Goal: Find specific page/section: Find specific page/section

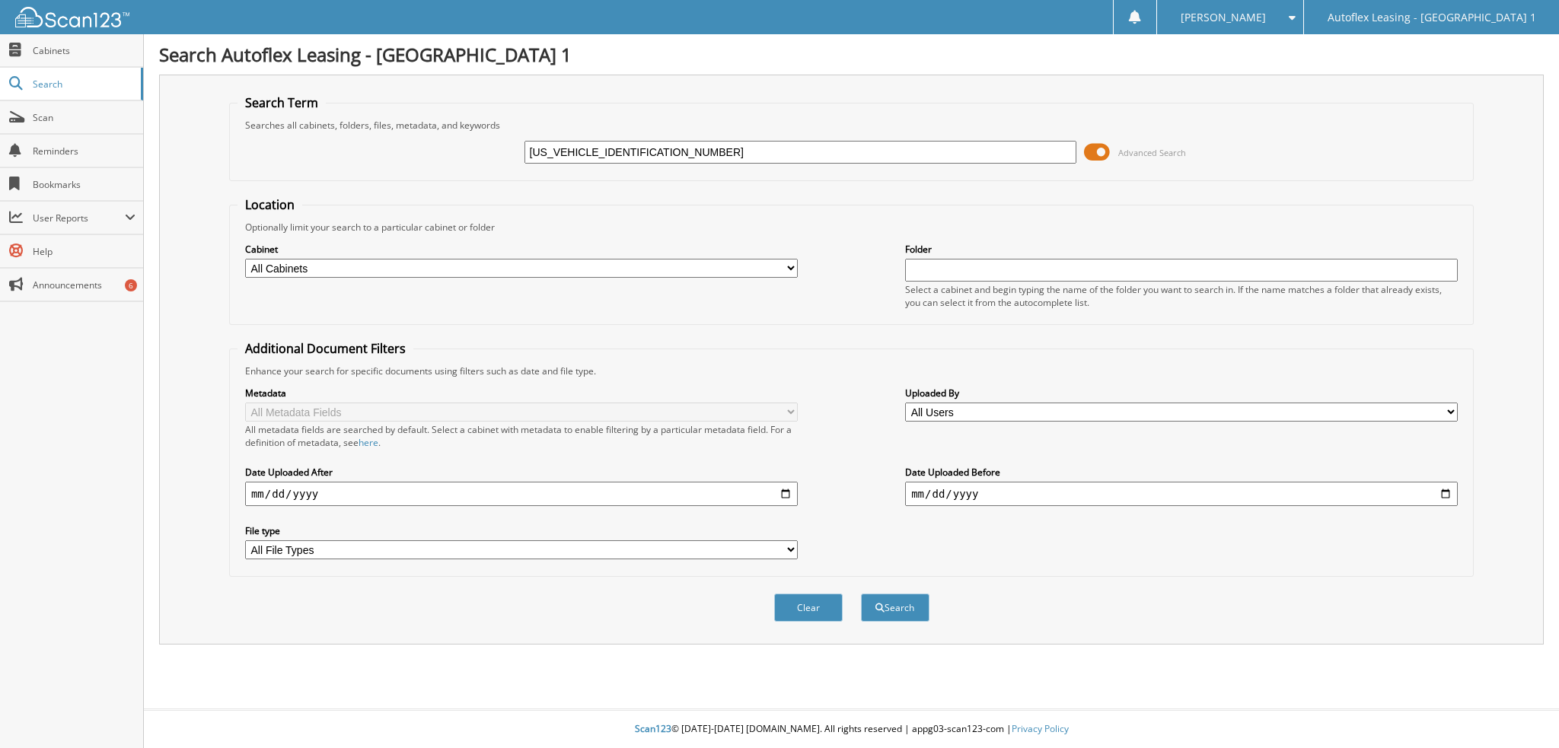
drag, startPoint x: 606, startPoint y: 152, endPoint x: 477, endPoint y: 142, distance: 129.8
click at [477, 142] on div "[US_VEHICLE_IDENTIFICATION_NUMBER] Advanced Search" at bounding box center [852, 152] width 1228 height 41
type input "222933"
click at [1093, 152] on span at bounding box center [1097, 152] width 26 height 23
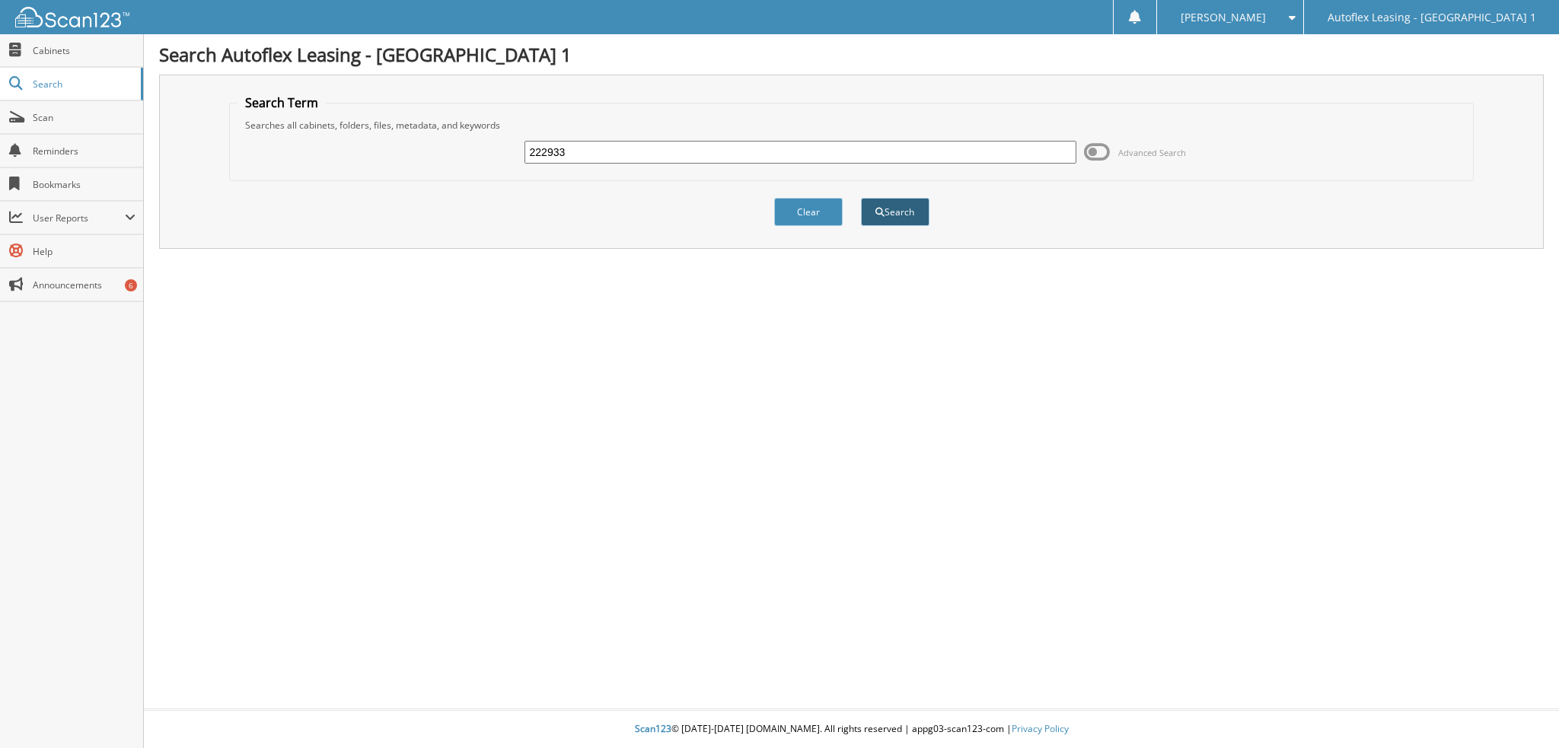
click at [891, 219] on button "Search" at bounding box center [895, 212] width 69 height 28
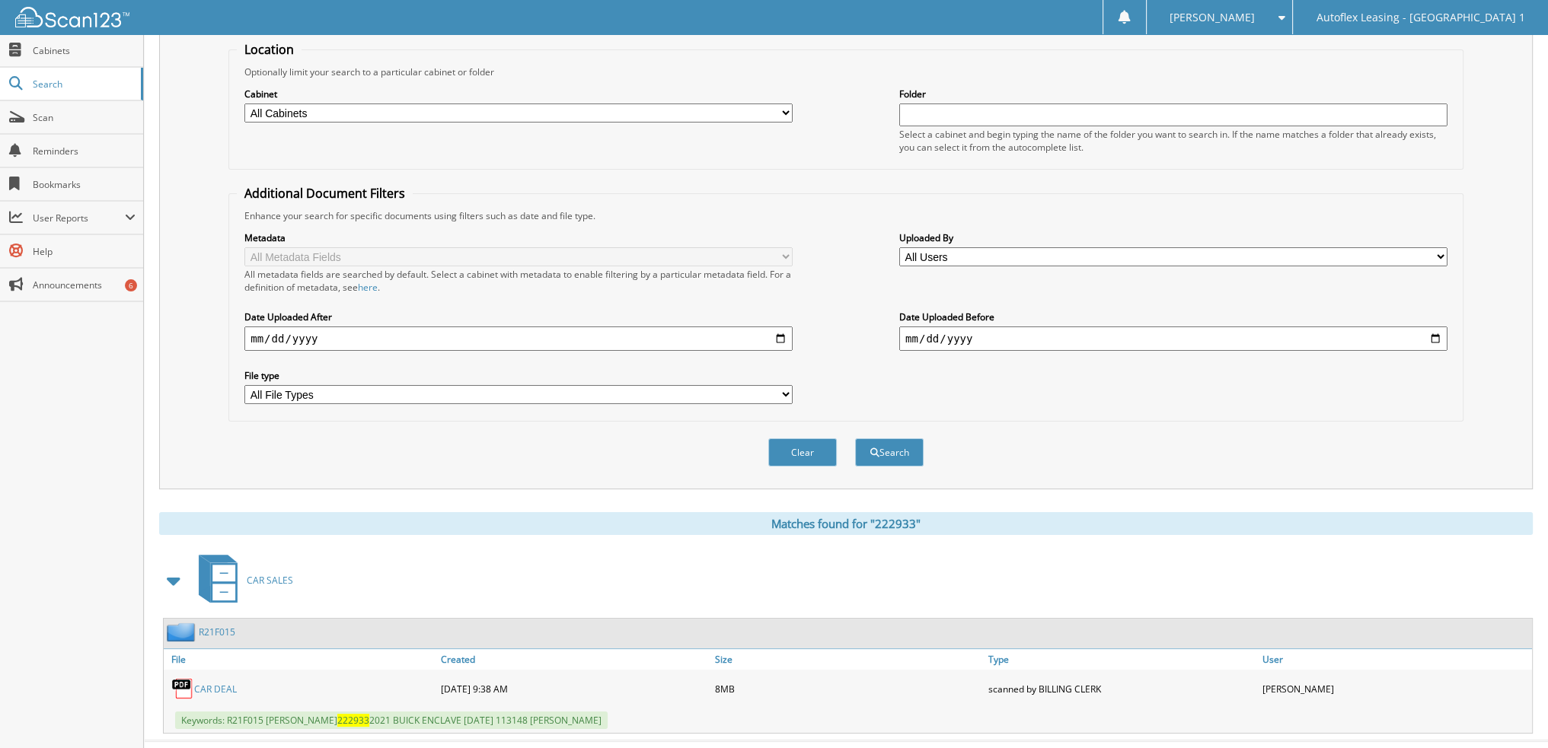
scroll to position [170, 0]
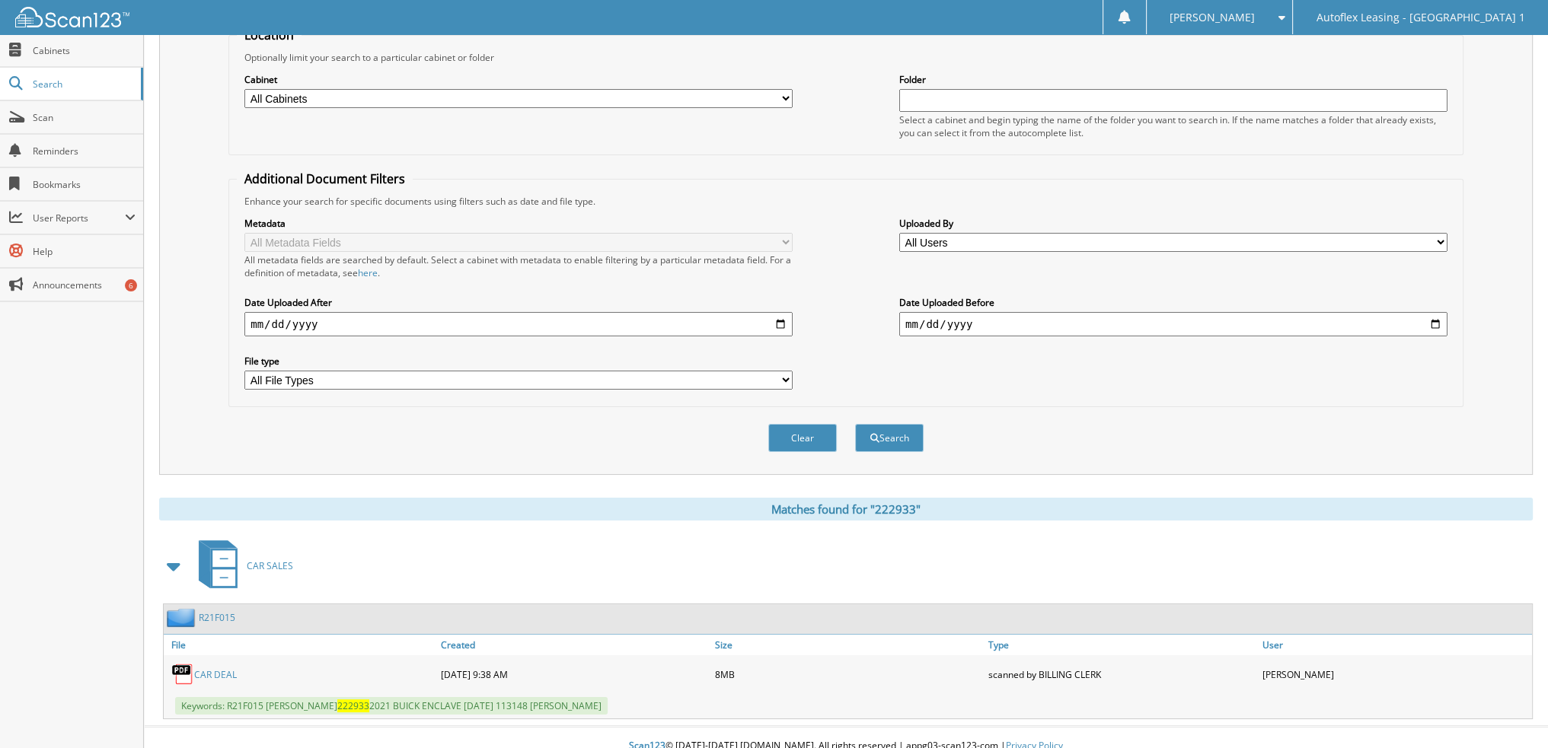
click at [217, 668] on link "CAR DEAL" at bounding box center [215, 674] width 43 height 13
